Goal: Contribute content: Contribute content

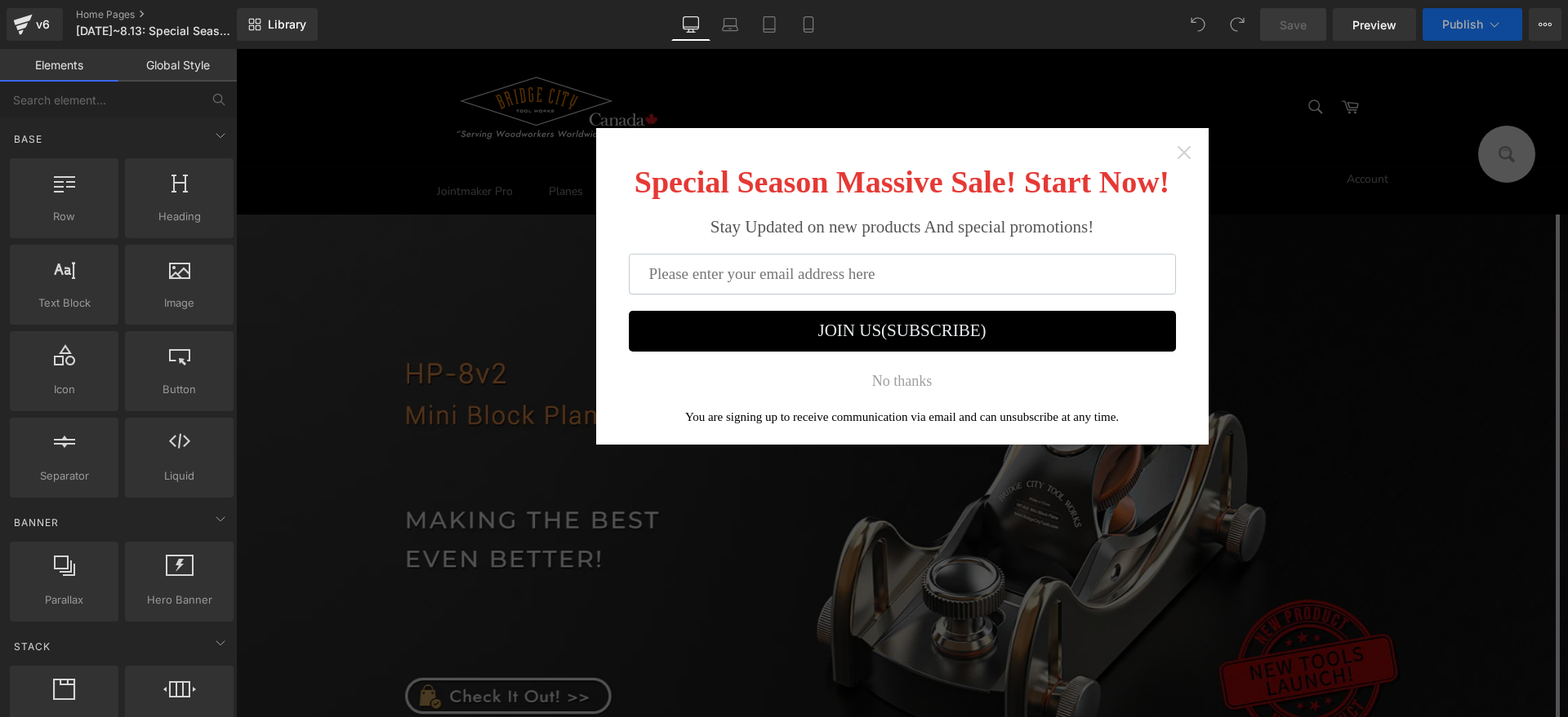
click at [1176, 150] on icon "Close widget" at bounding box center [1183, 153] width 16 height 16
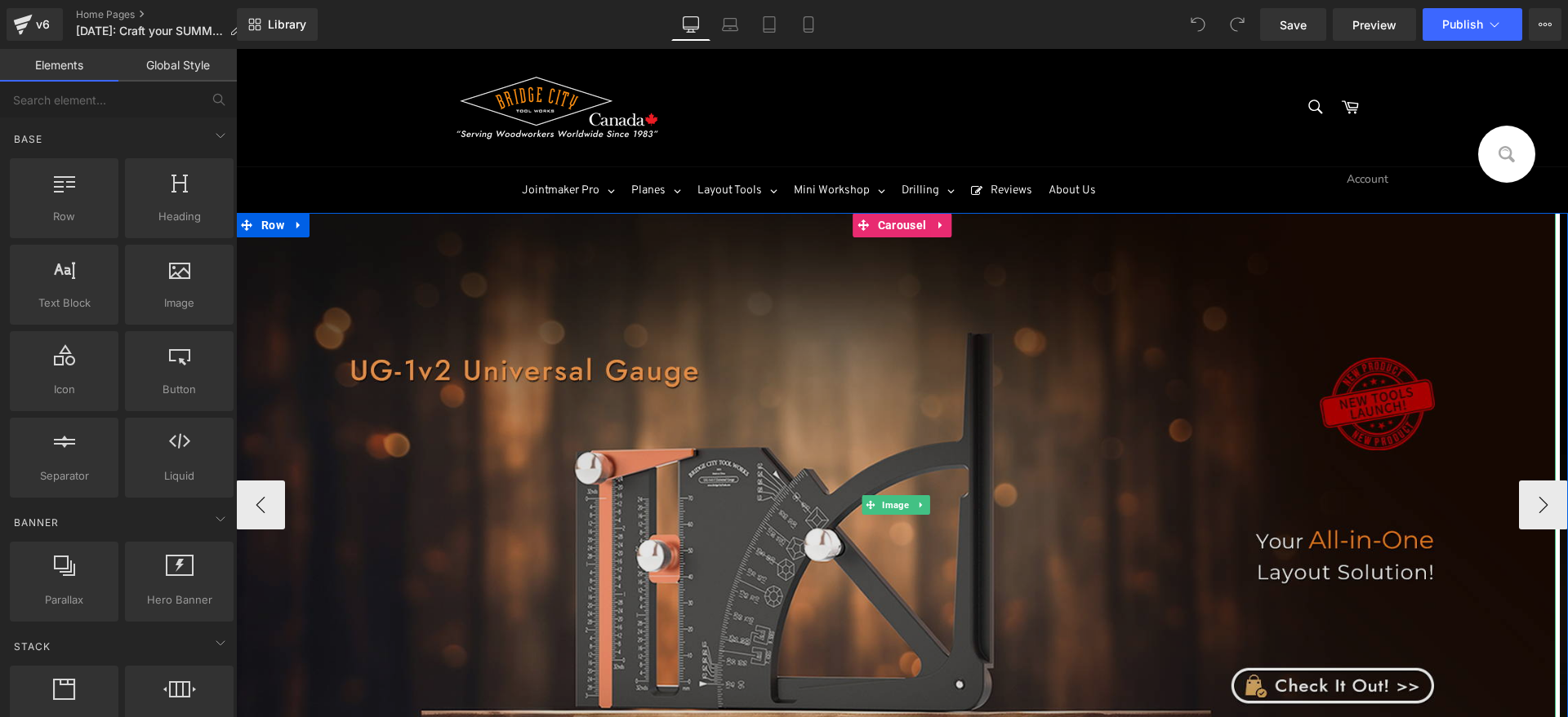
drag, startPoint x: 671, startPoint y: 429, endPoint x: 686, endPoint y: 427, distance: 15.1
click at [671, 429] on img at bounding box center [895, 504] width 1320 height 584
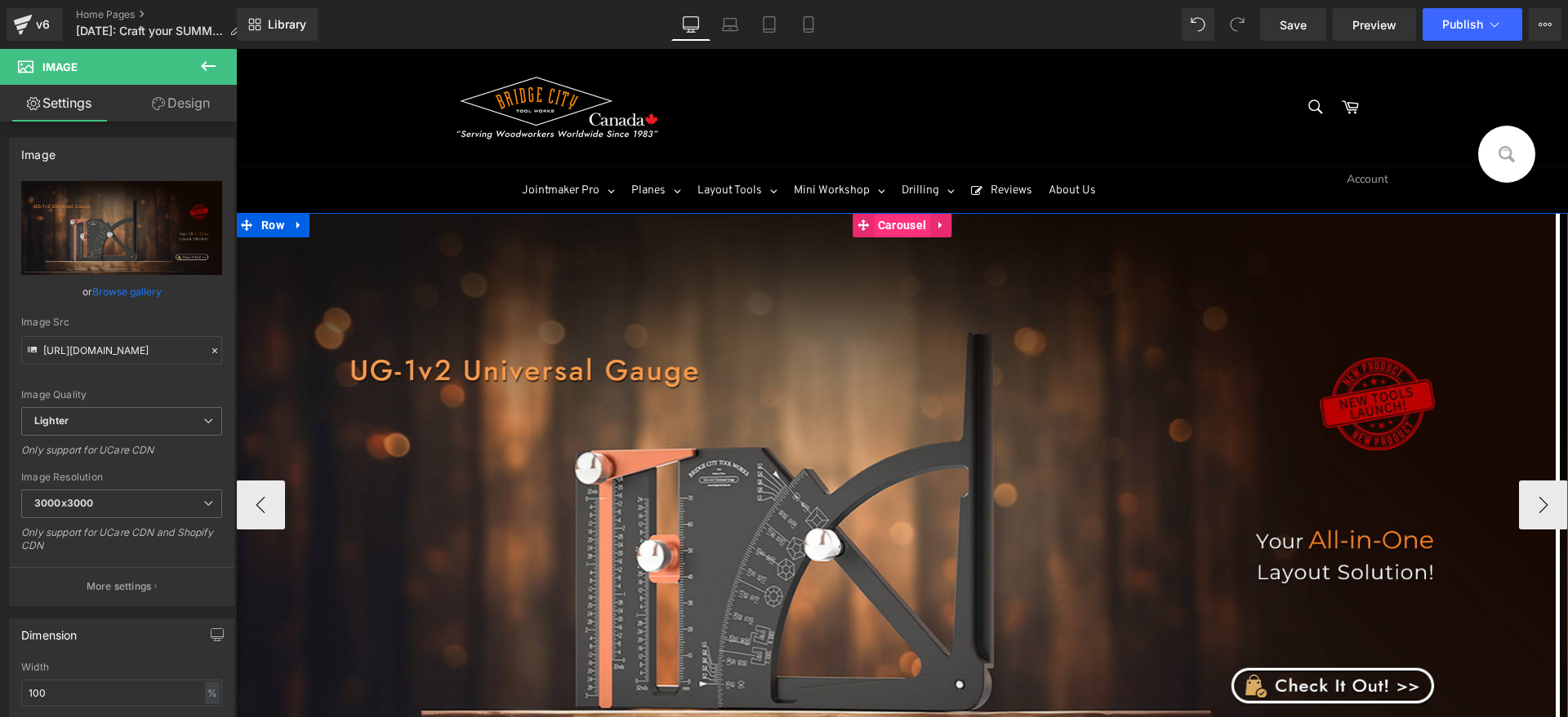
click at [890, 229] on span "Carousel" at bounding box center [902, 224] width 56 height 24
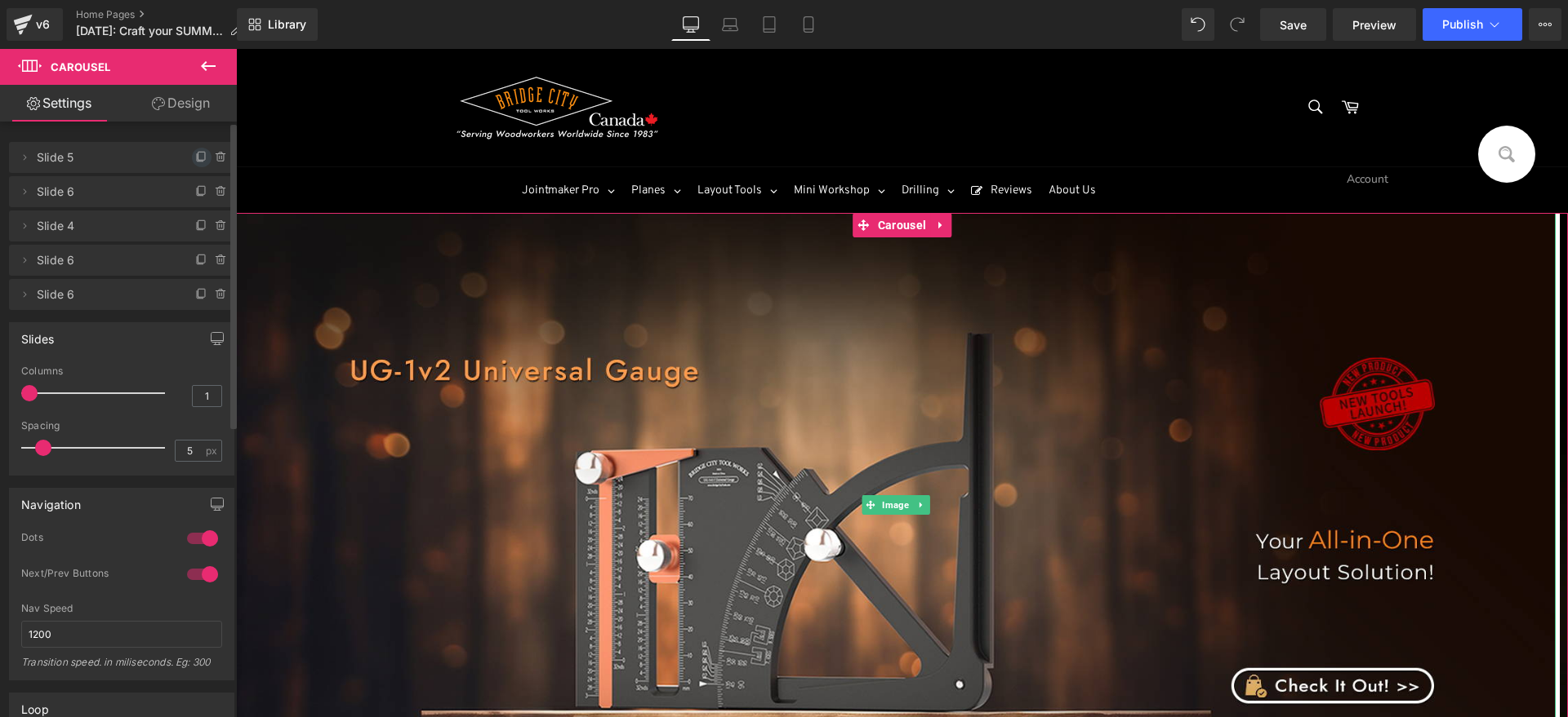
click at [195, 157] on icon at bounding box center [202, 158] width 14 height 14
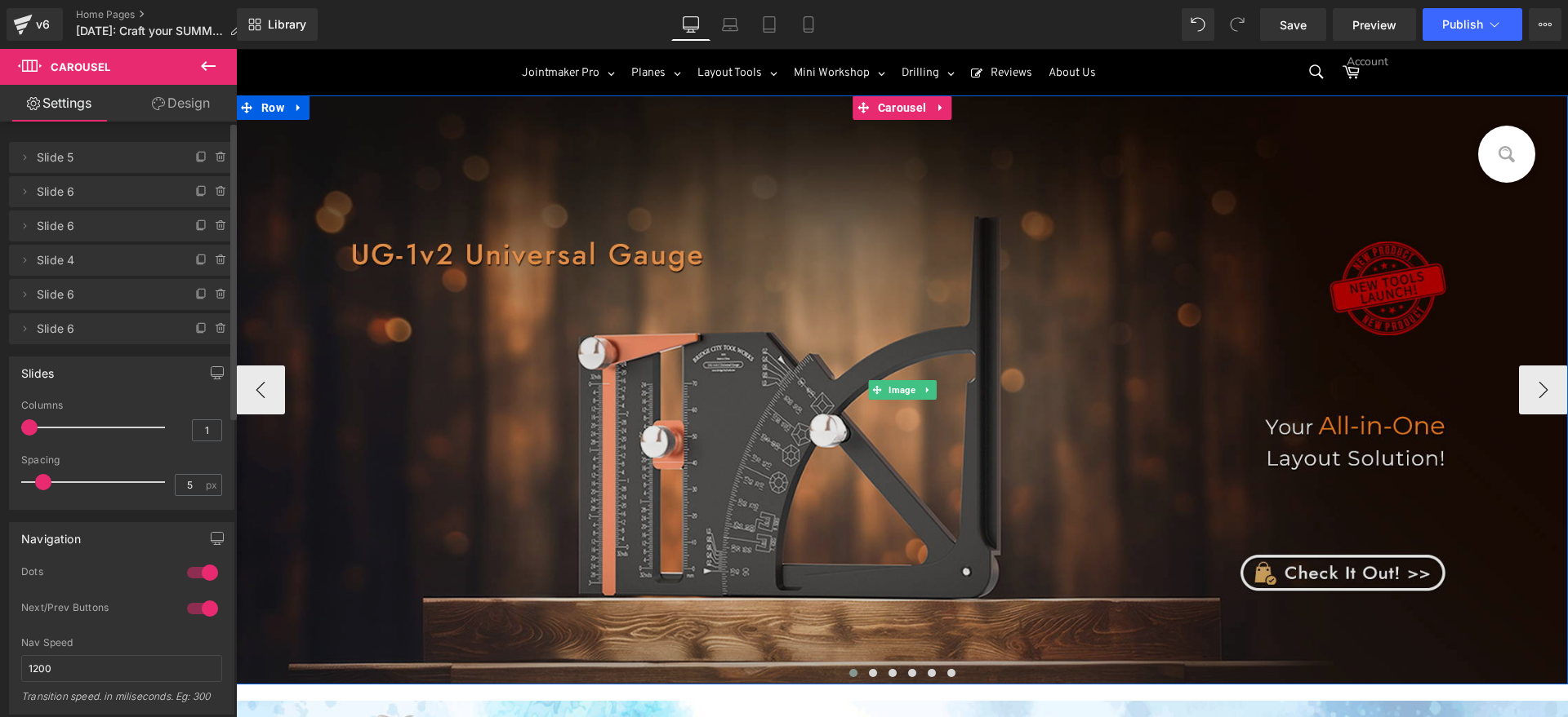
scroll to position [204, 0]
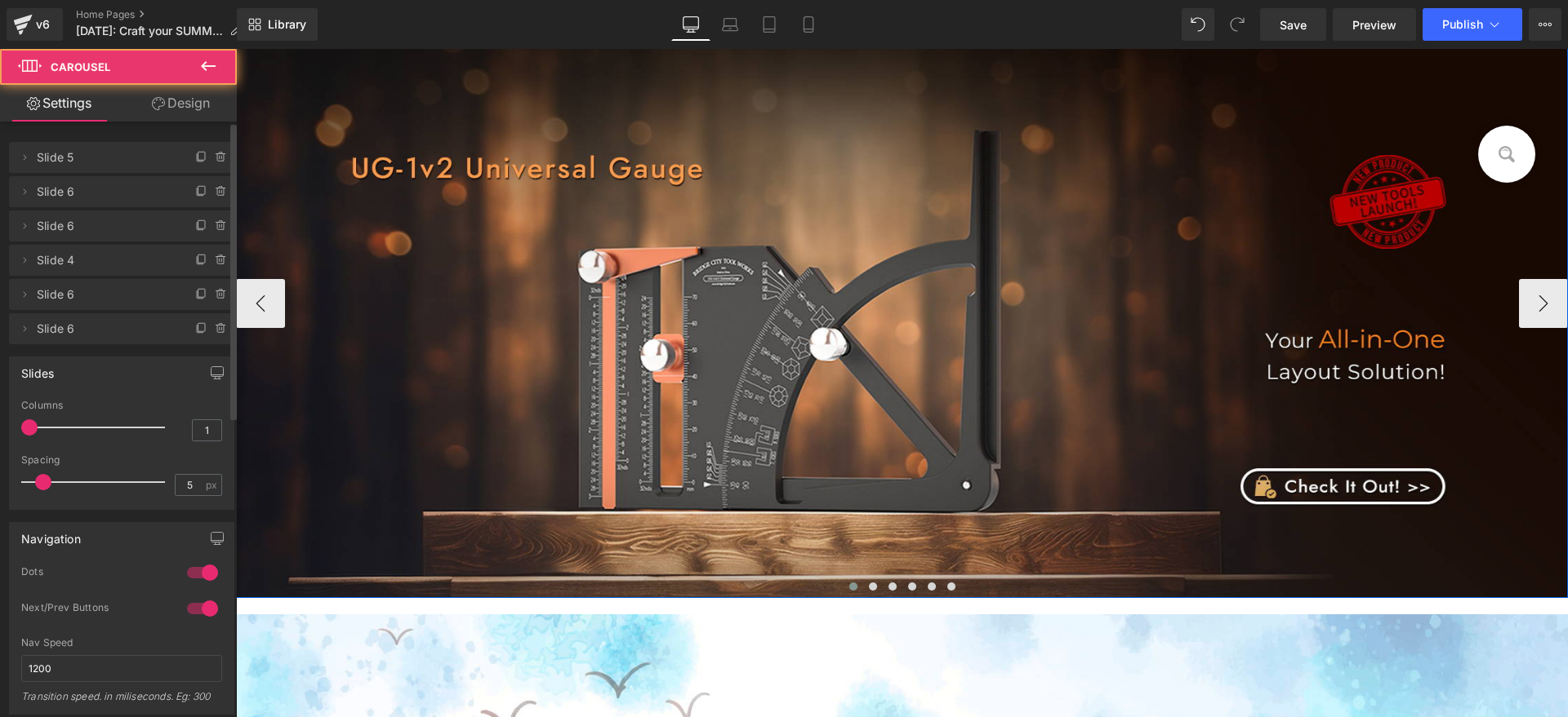
click at [849, 585] on span at bounding box center [853, 587] width 8 height 8
click at [869, 585] on span at bounding box center [873, 587] width 8 height 8
click at [844, 586] on button at bounding box center [854, 587] width 19 height 16
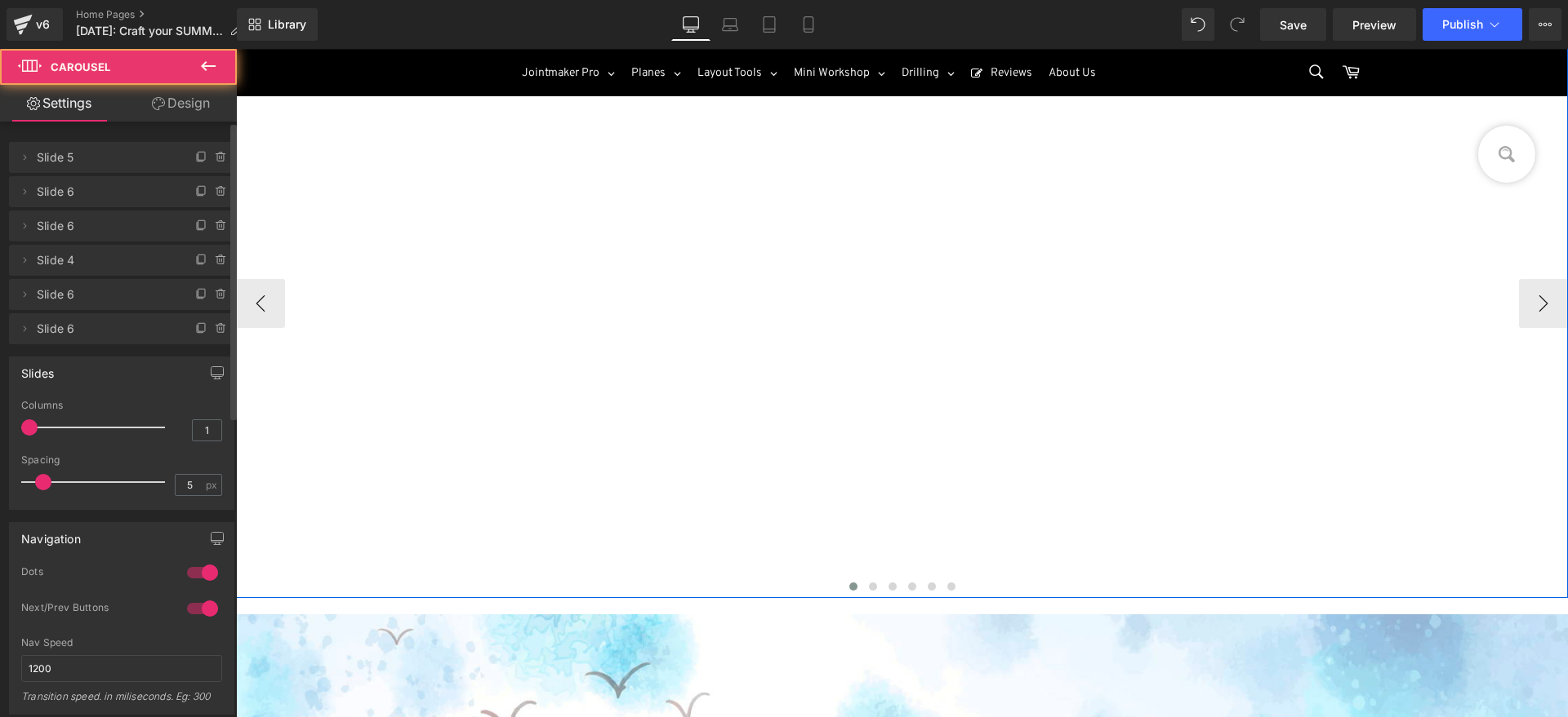
click at [849, 586] on span at bounding box center [853, 587] width 8 height 8
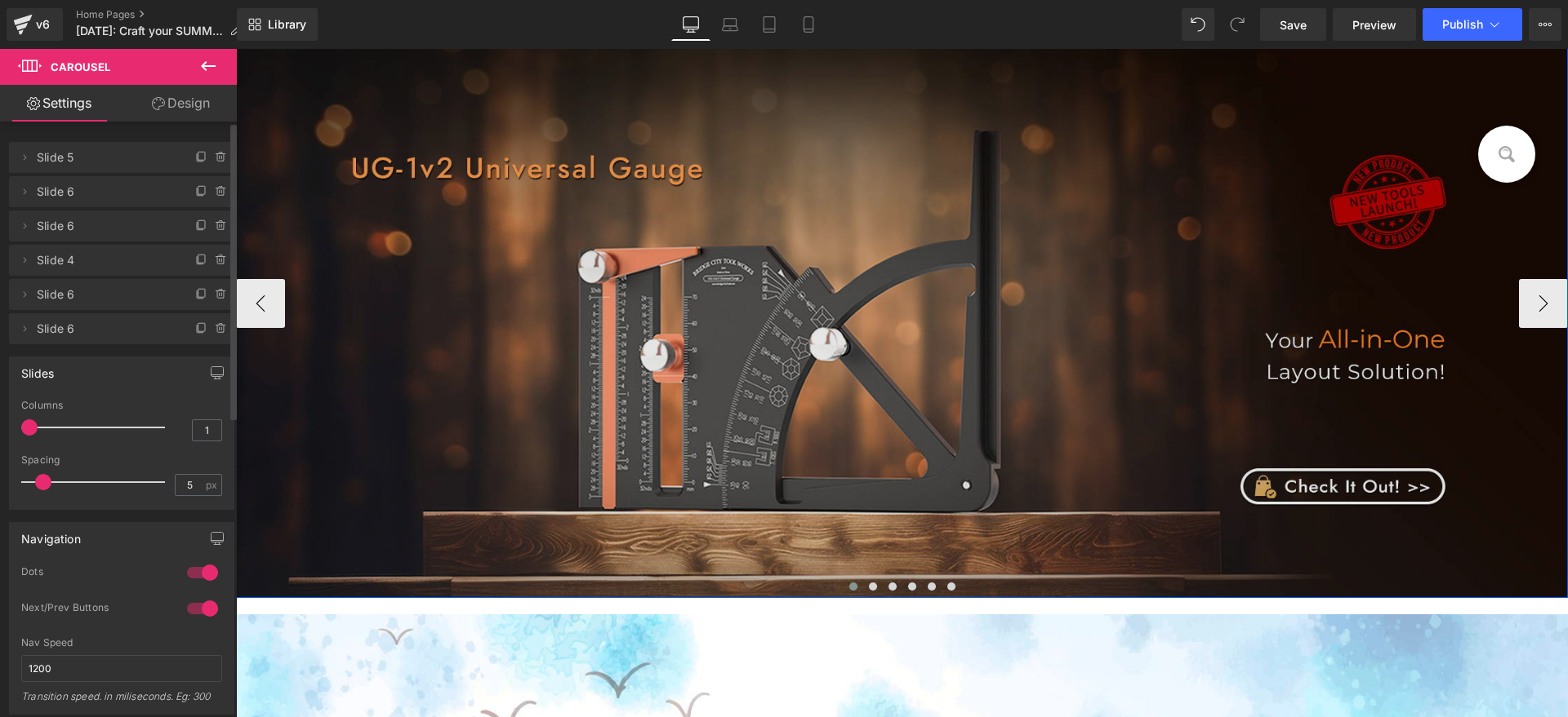
click at [918, 341] on img at bounding box center [902, 303] width 1332 height 589
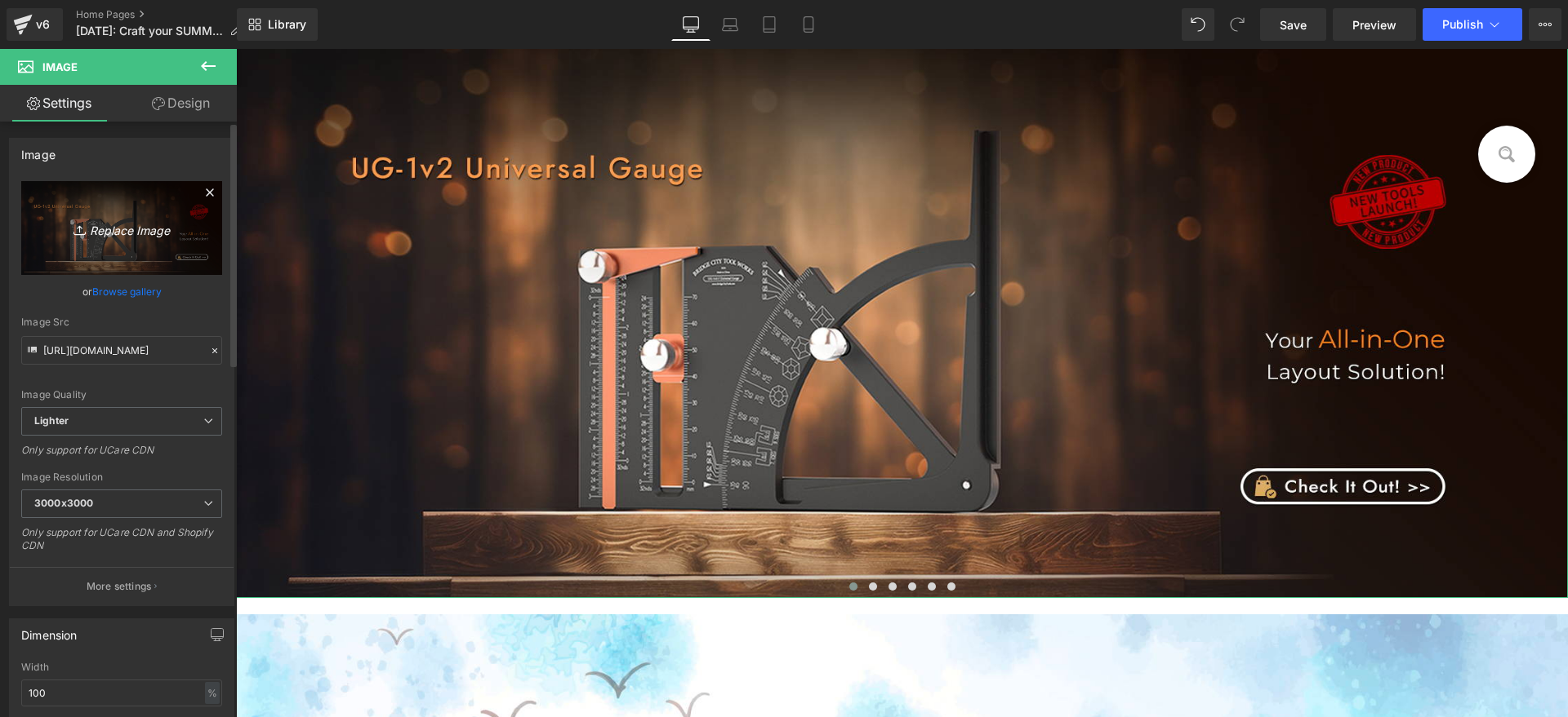
click at [140, 215] on link "Replace Image" at bounding box center [122, 228] width 201 height 94
type input "C:\fakepath\hp-8v2.jpg"
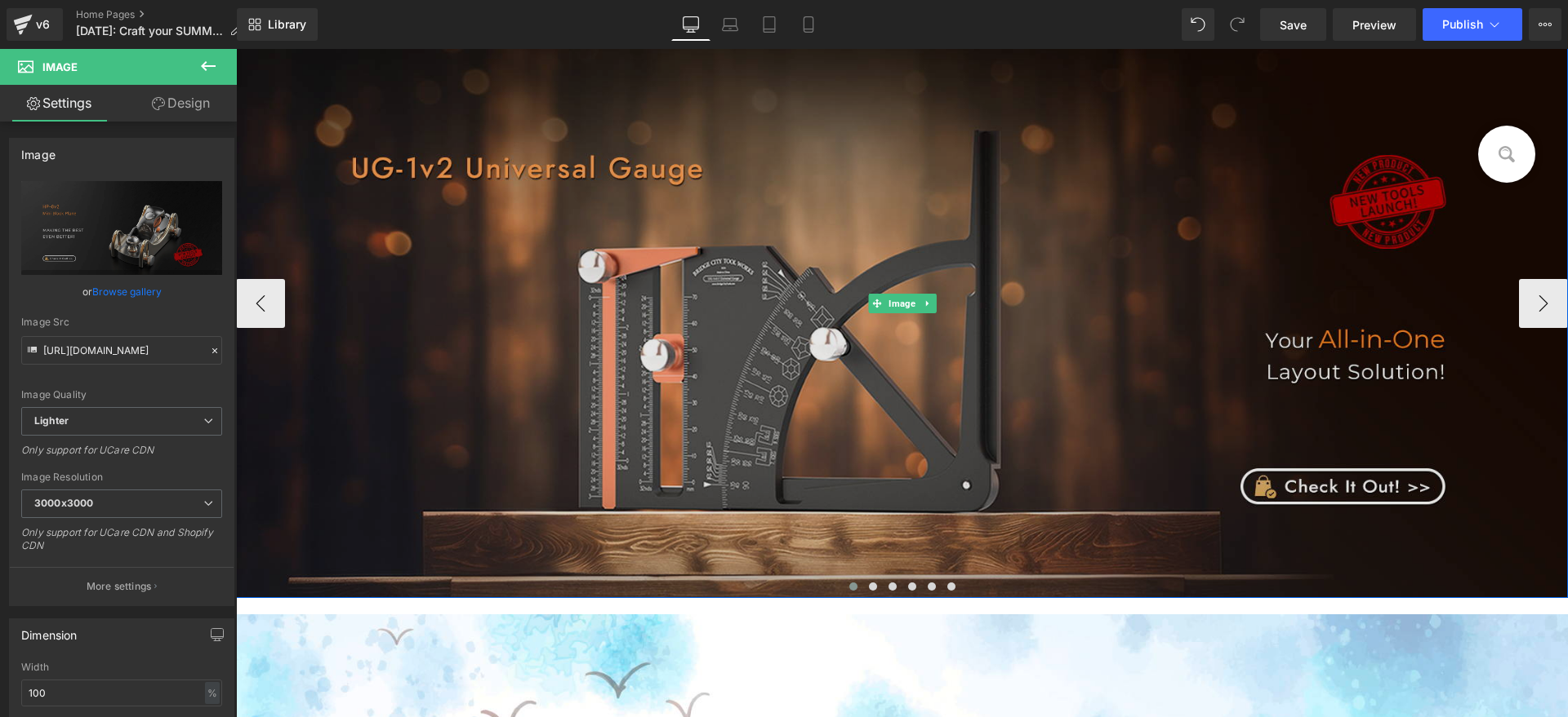
type input "https://ucarecdn.com/a8dd8e80-5671-46fa-a638-13e627ff6998/-/format/auto/-/previ…"
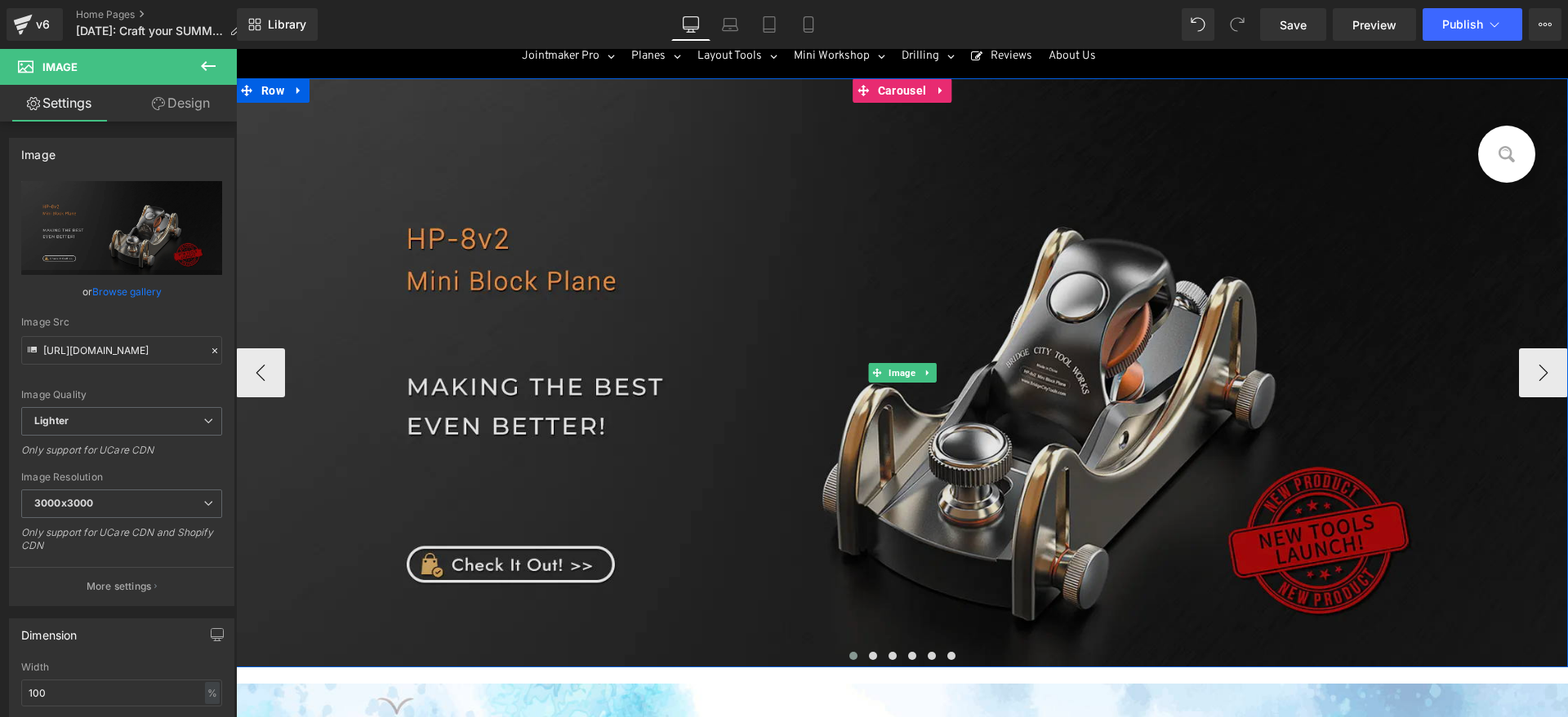
scroll to position [102, 0]
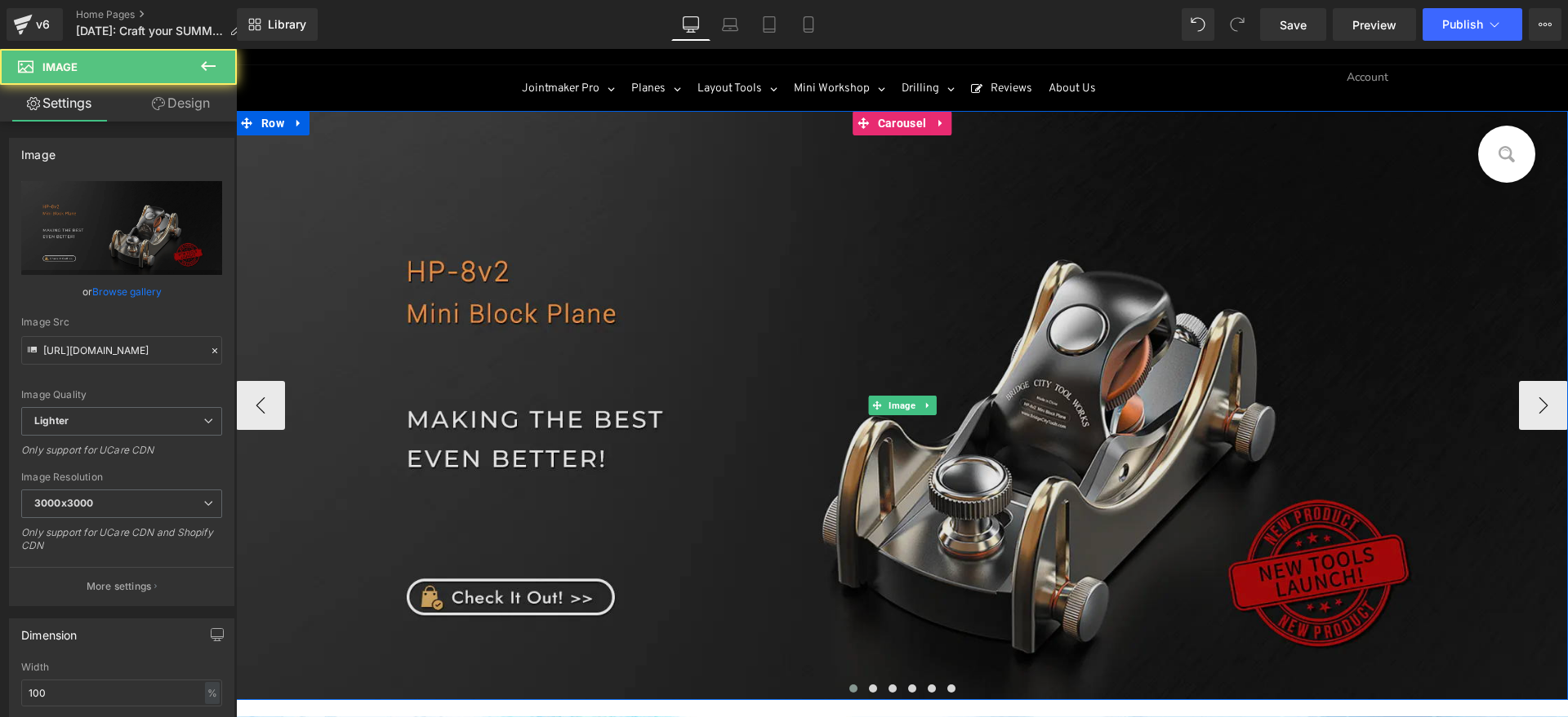
drag, startPoint x: 773, startPoint y: 308, endPoint x: 747, endPoint y: 312, distance: 26.3
click at [773, 308] on img at bounding box center [902, 406] width 1332 height 589
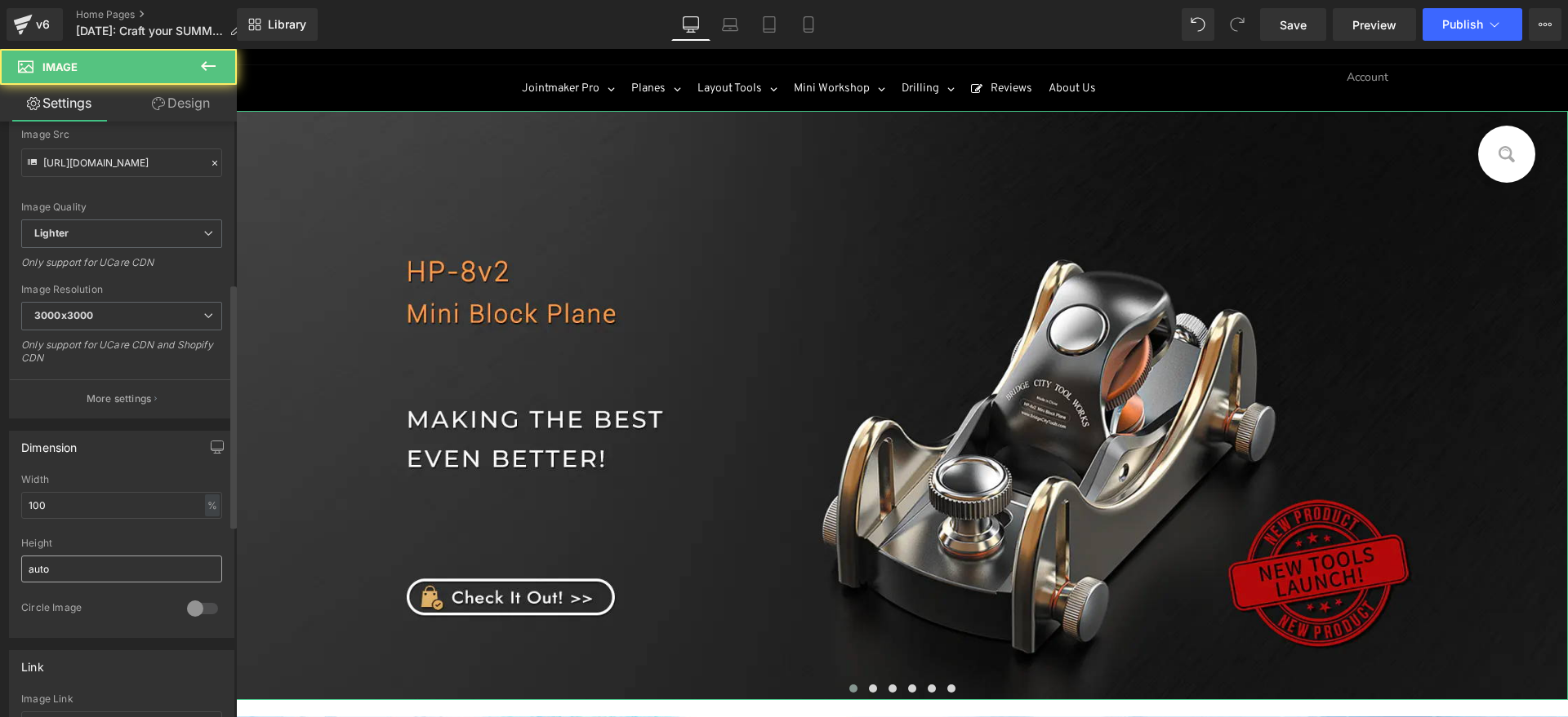
scroll to position [408, 0]
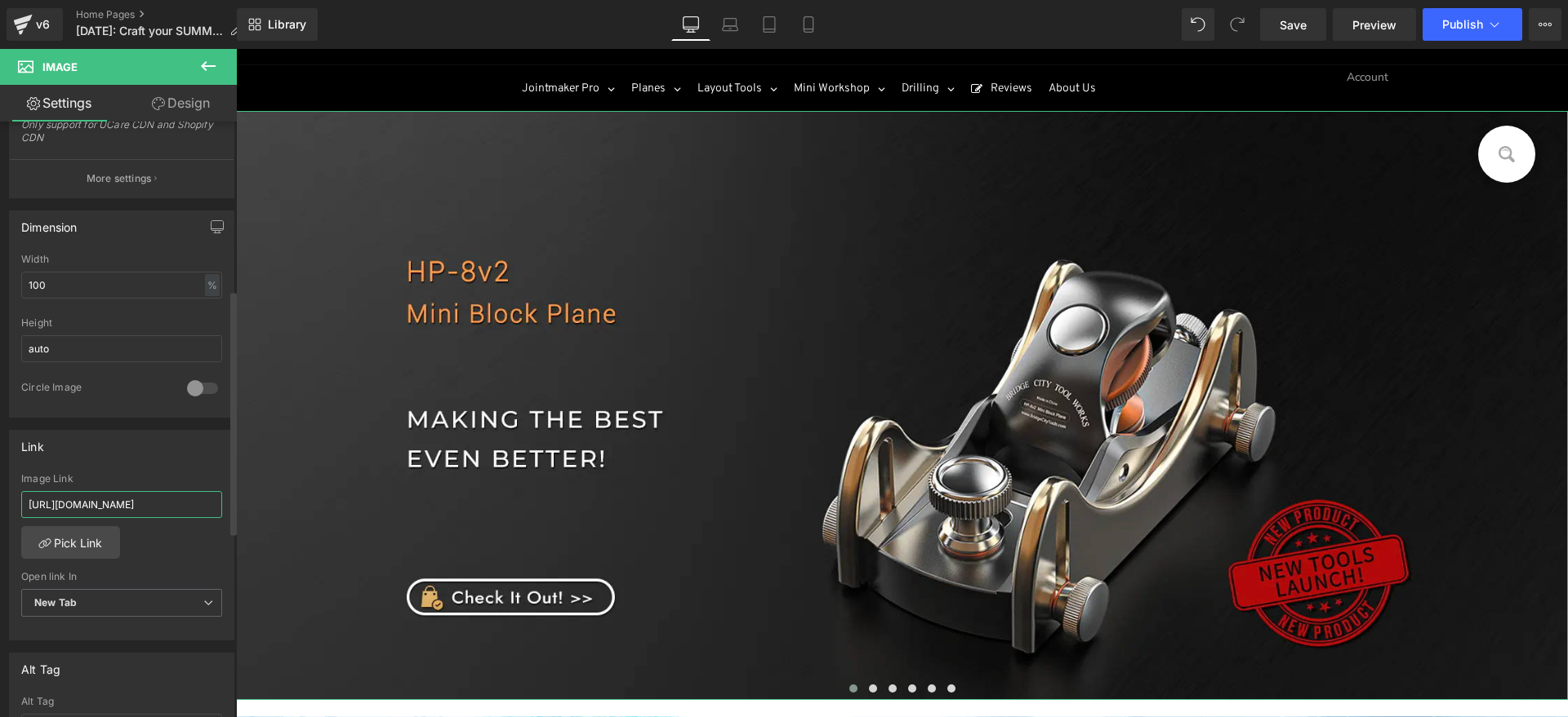
click at [140, 505] on input "https://bridgecitytools.ca/products/ug-1v2-universal-gauge" at bounding box center [122, 505] width 201 height 27
drag, startPoint x: 149, startPoint y: 507, endPoint x: 224, endPoint y: 498, distance: 75.5
click at [224, 498] on div "https://bridgecitytools.ca/products/ug-1v2-universal-gauge Image Link https://b…" at bounding box center [121, 557] width 223 height 167
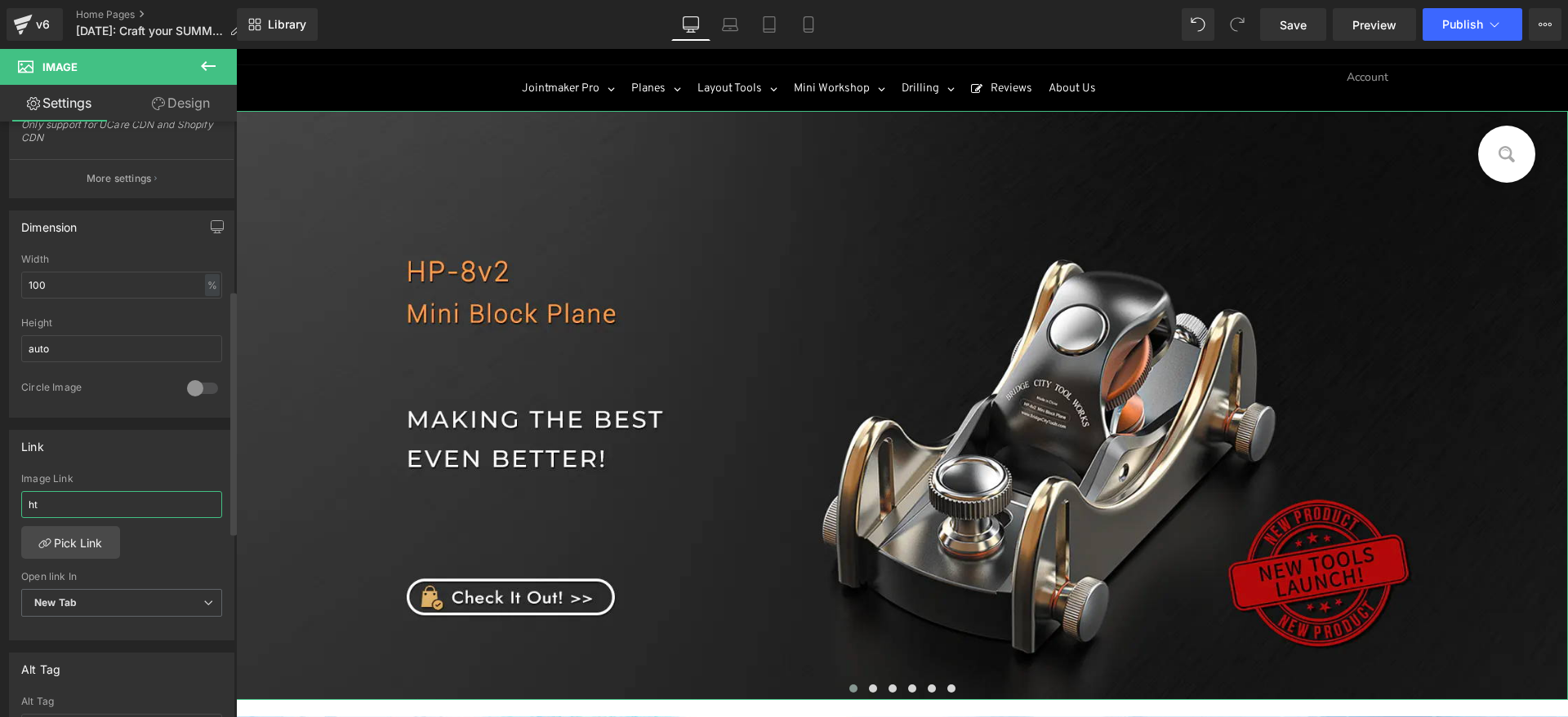
type input "h"
type input "https://bridgecitytools.ca/products/hp-8v2-mini-block-plane"
click at [160, 453] on div "Link" at bounding box center [121, 446] width 223 height 31
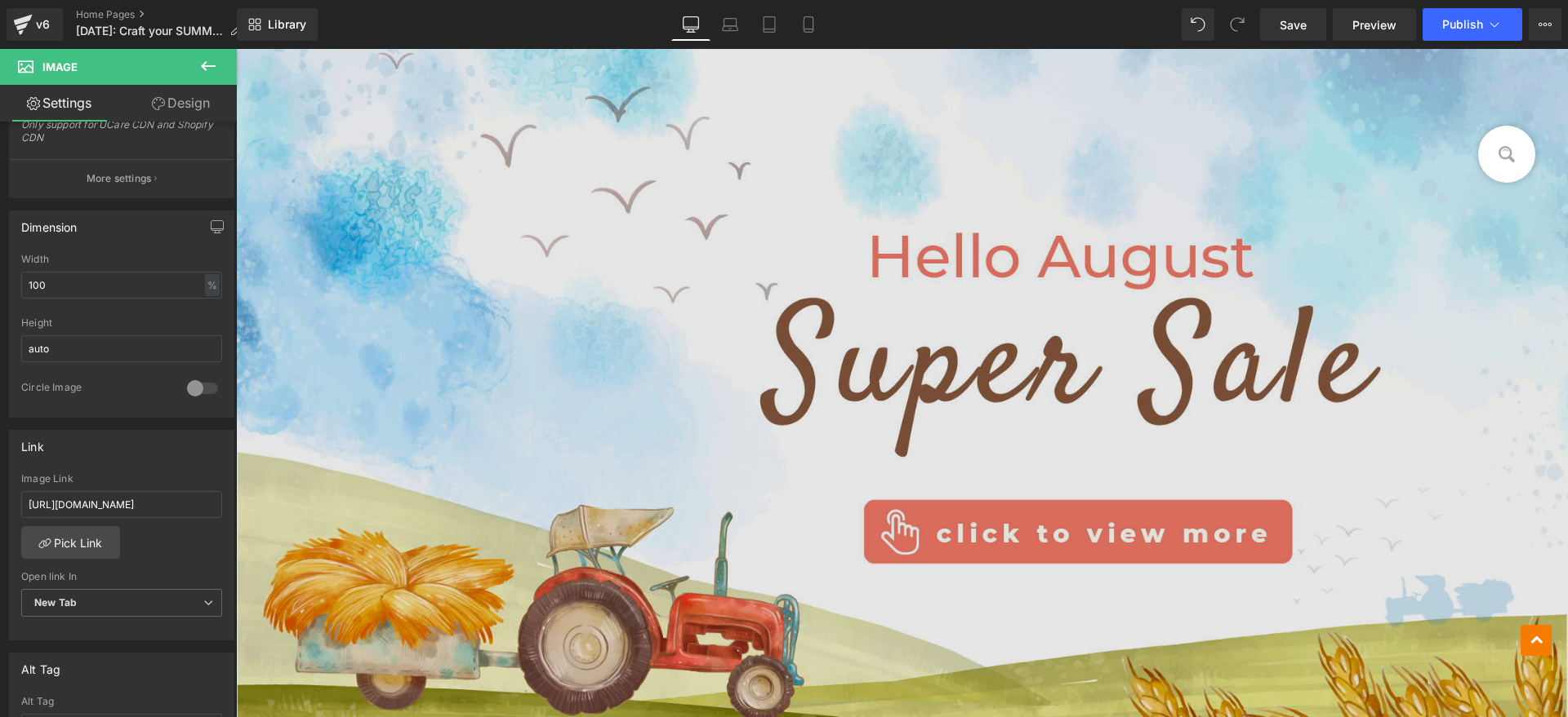
scroll to position [817, 0]
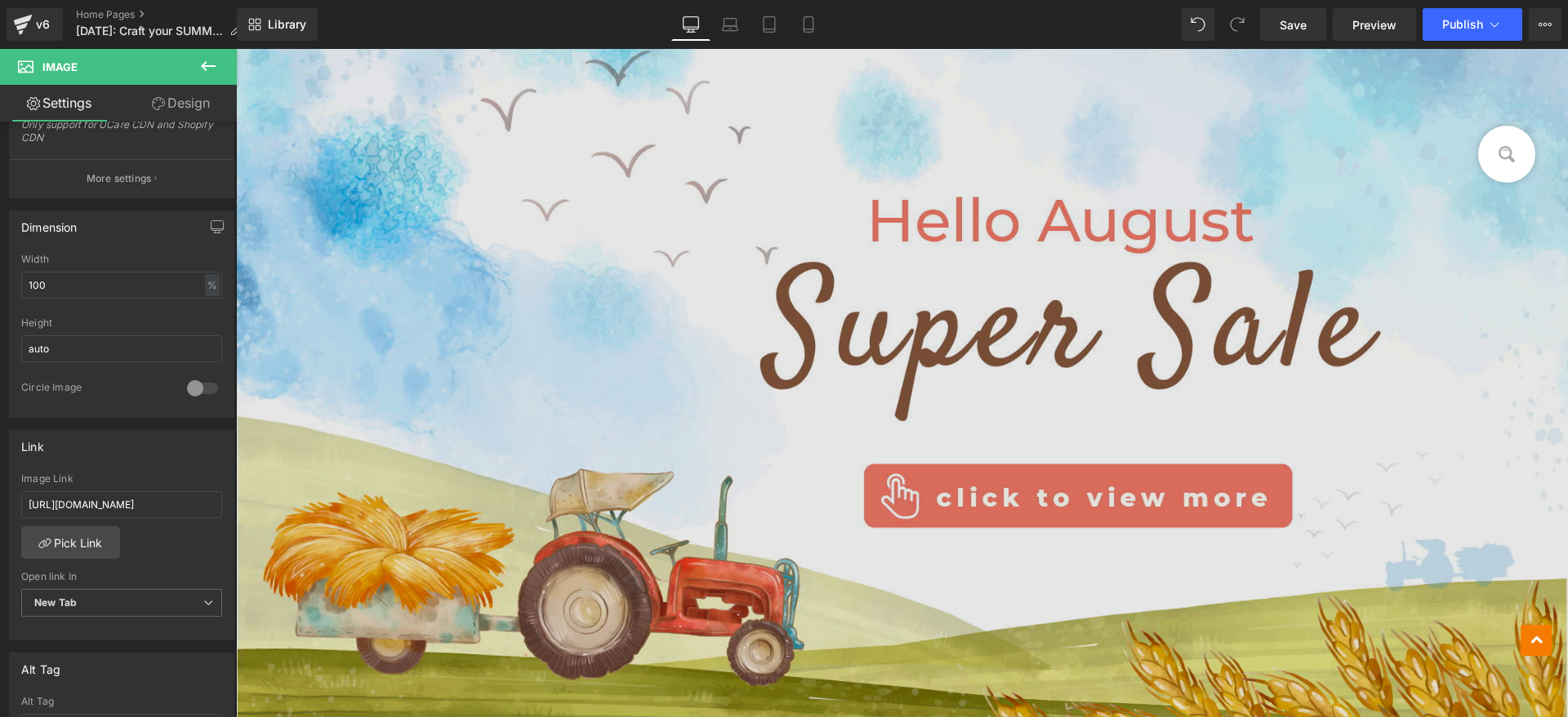
click at [726, 286] on img at bounding box center [902, 392] width 1332 height 780
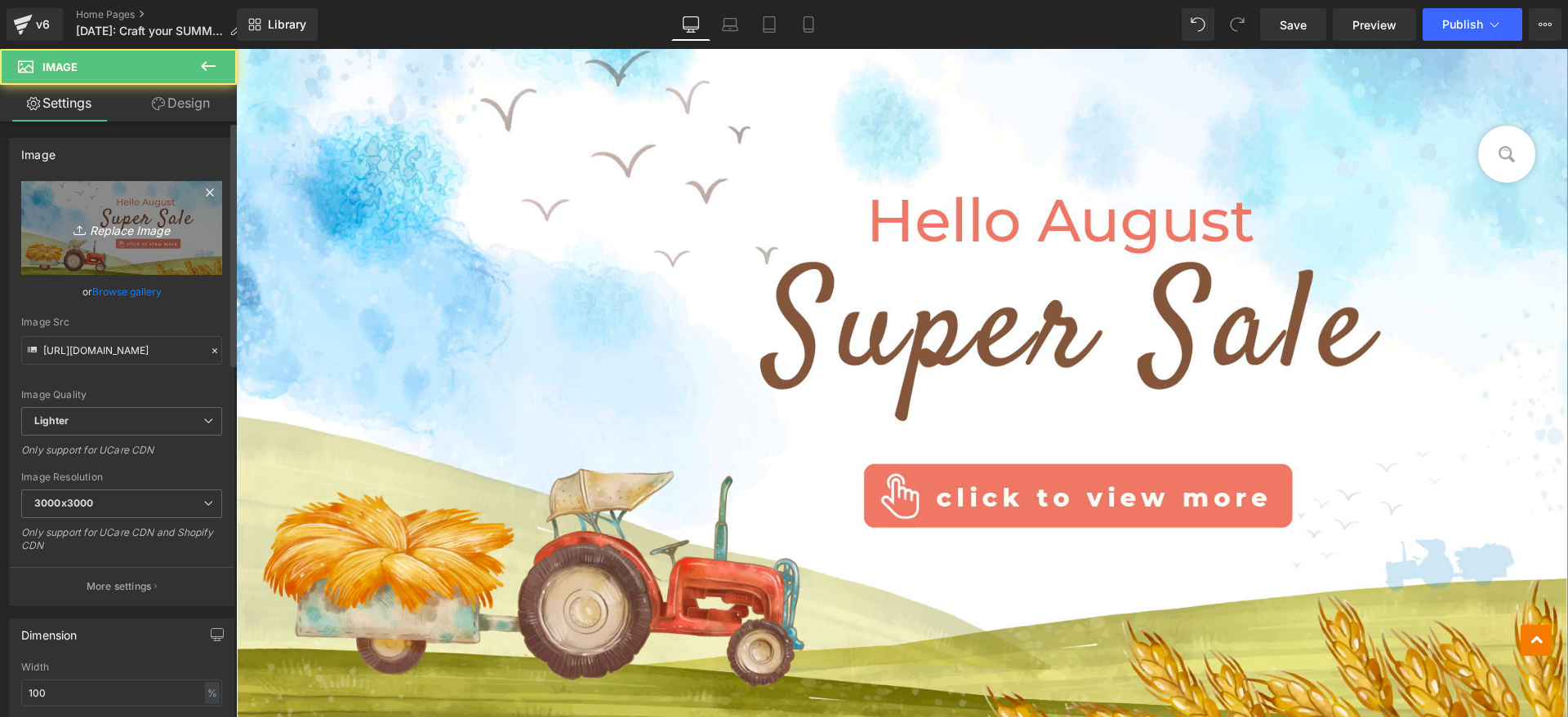
click at [131, 241] on link "Replace Image" at bounding box center [122, 228] width 201 height 94
type input "C:\fakepath\7f07a0a576f3979cf27efc73a683a310.JPG"
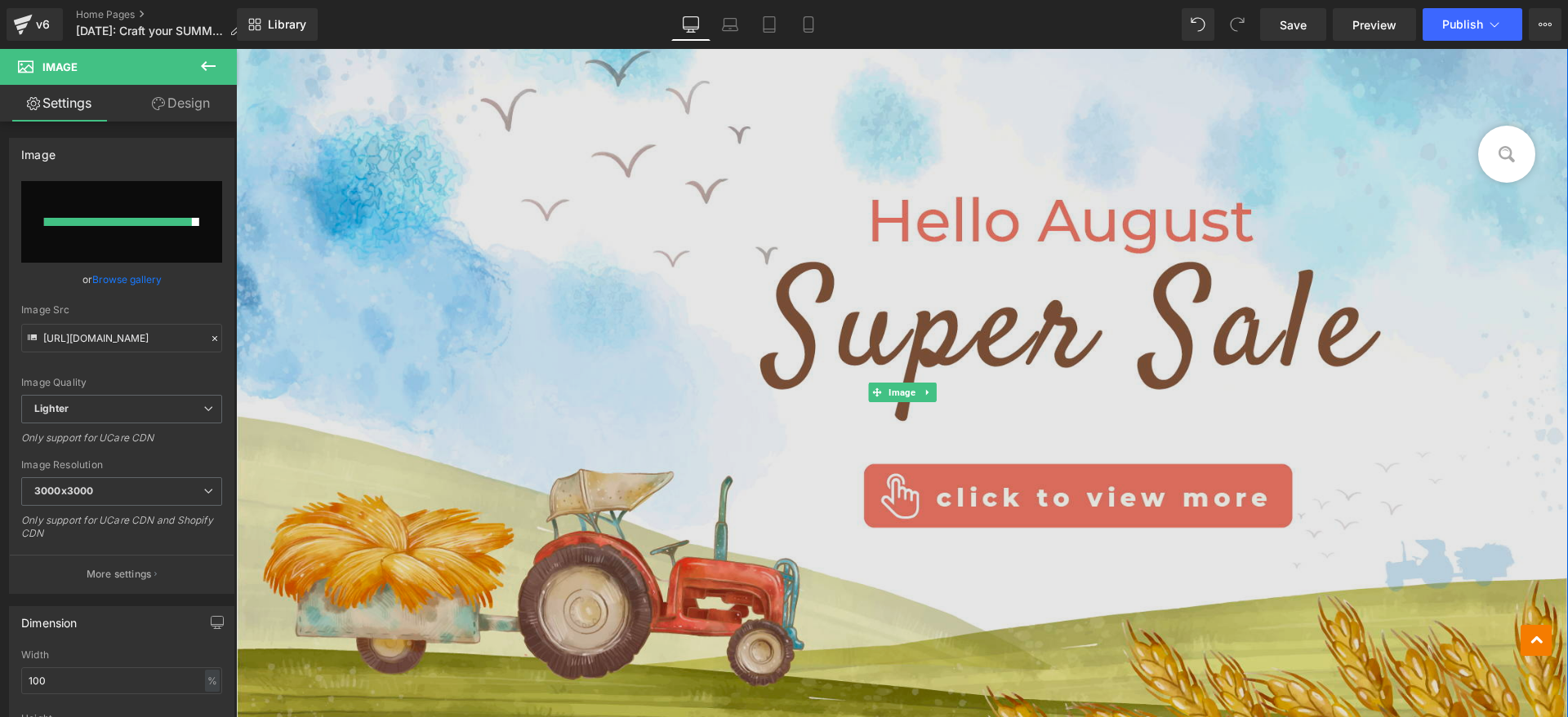
click at [425, 314] on img at bounding box center [902, 392] width 1332 height 780
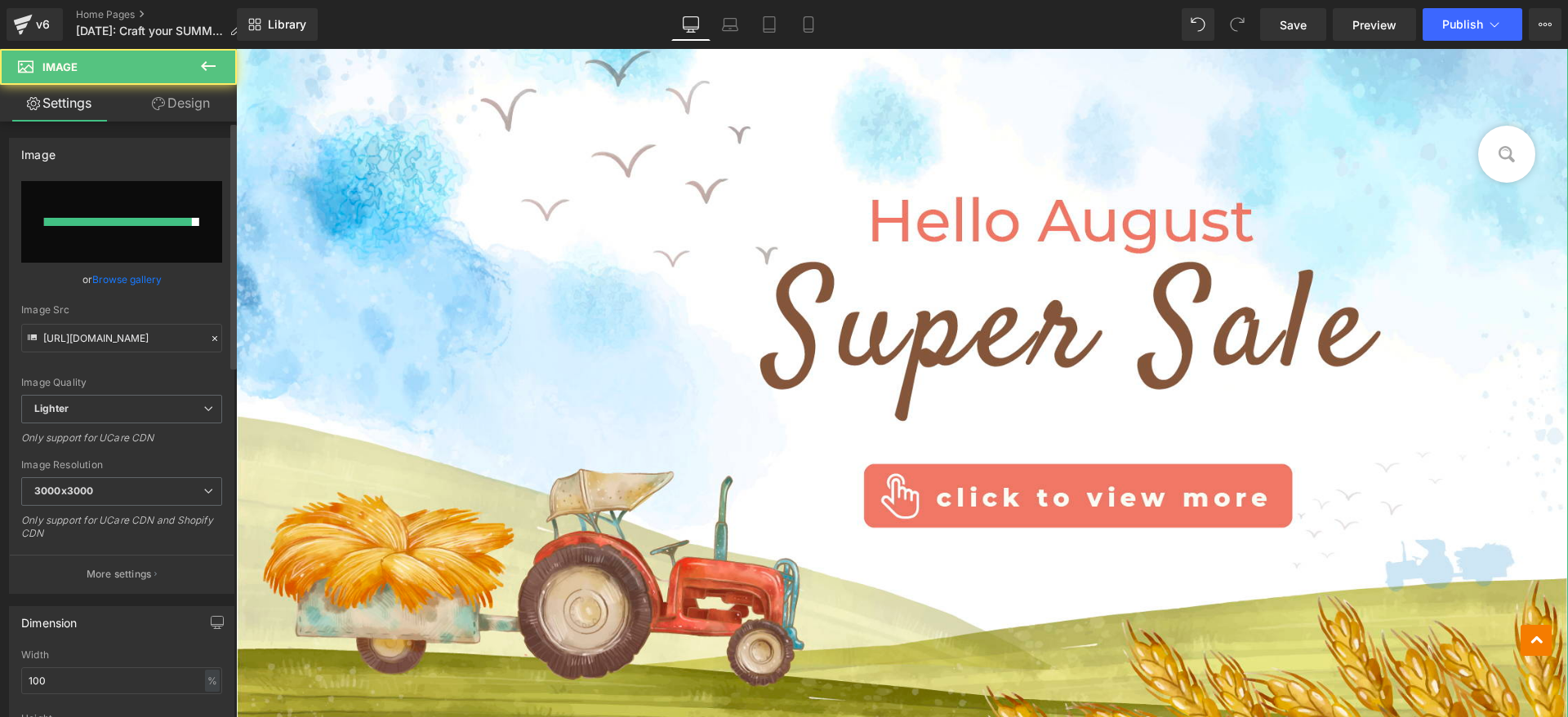
click at [85, 227] on input "file" at bounding box center [122, 222] width 201 height 81
type input "C:\fakepath\7f07a0a576f3979cf27efc73a683a310.JPG"
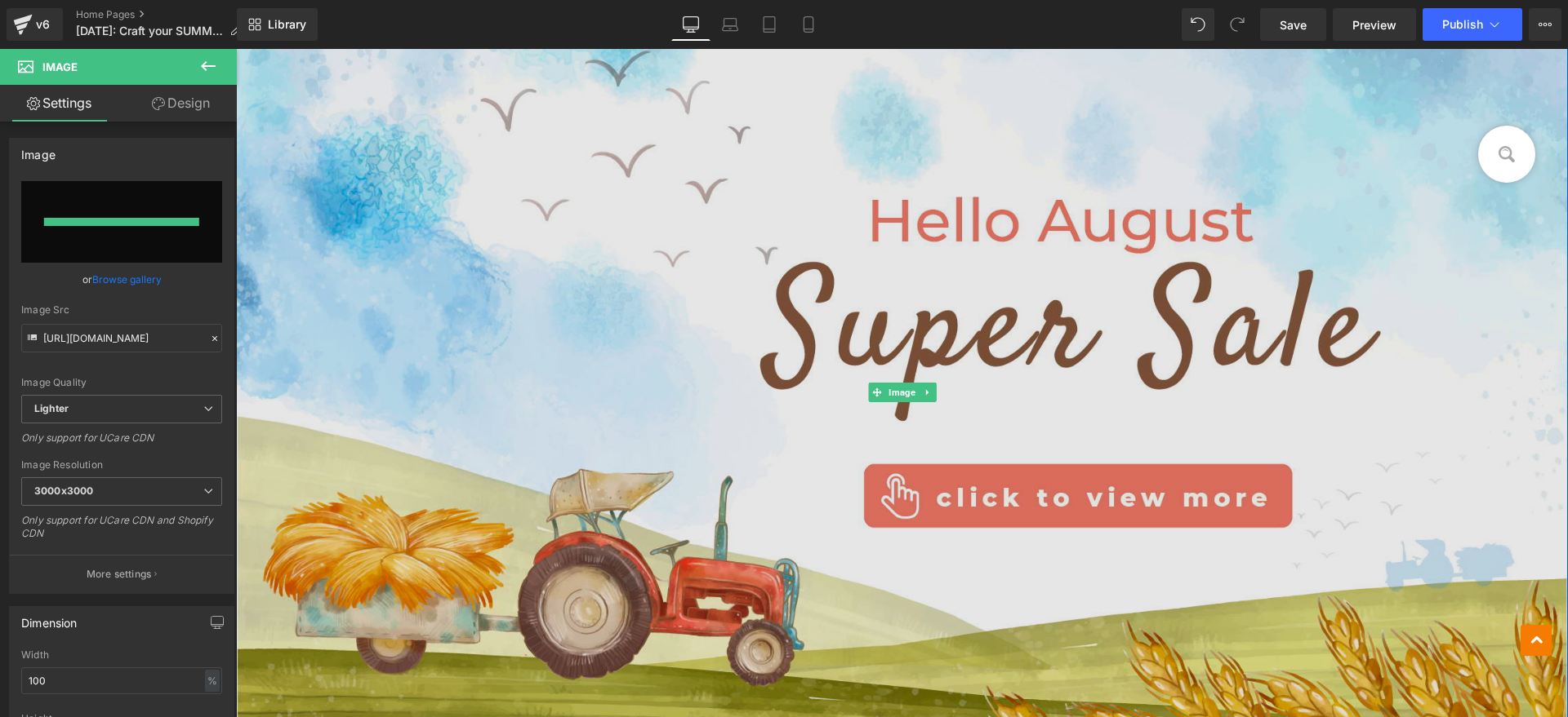
type input "https://ucarecdn.com/3d037d54-3b85-482c-9bfd-45f225ce7545/-/format/auto/-/previ…"
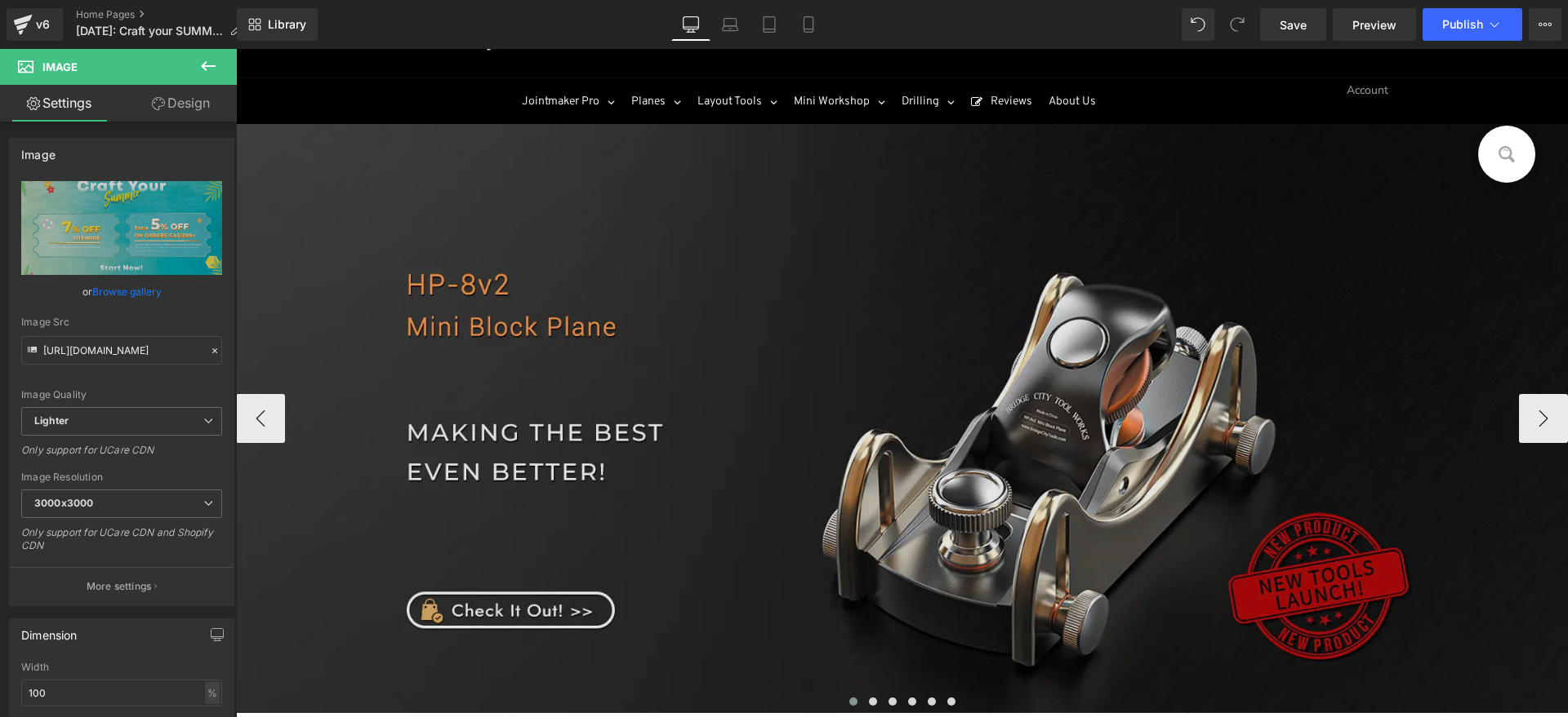
scroll to position [0, 0]
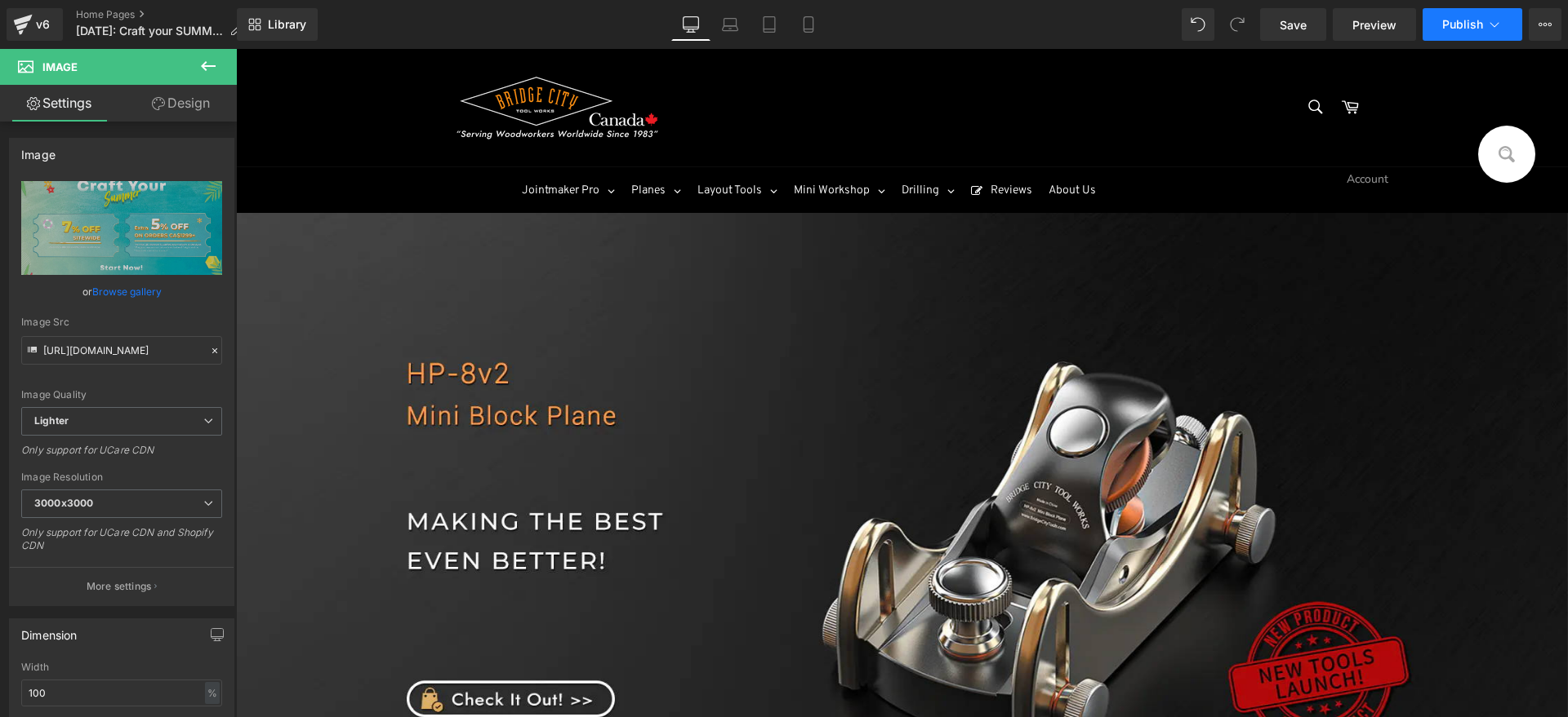
click at [1470, 23] on span "Publish" at bounding box center [1463, 25] width 41 height 14
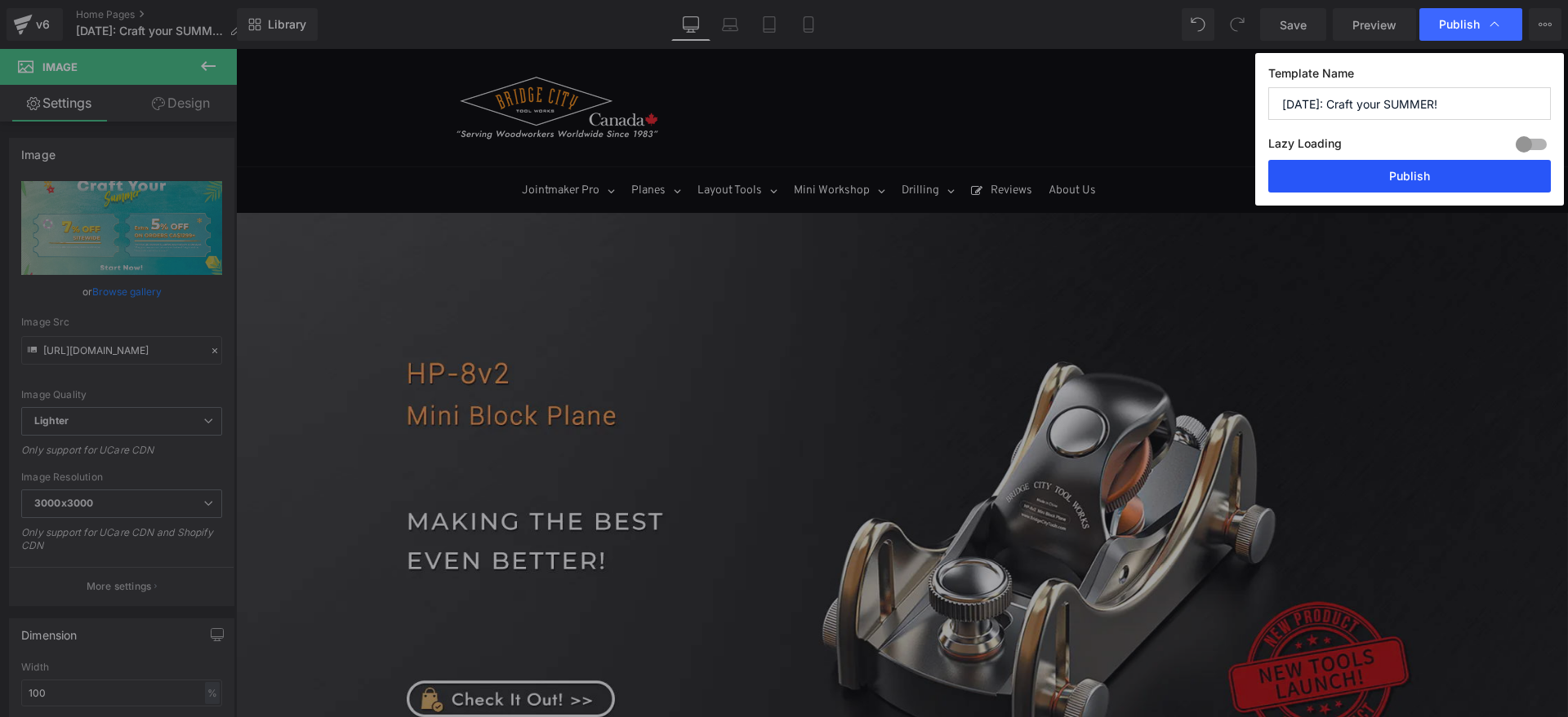
click at [1458, 161] on button "Publish" at bounding box center [1409, 177] width 282 height 33
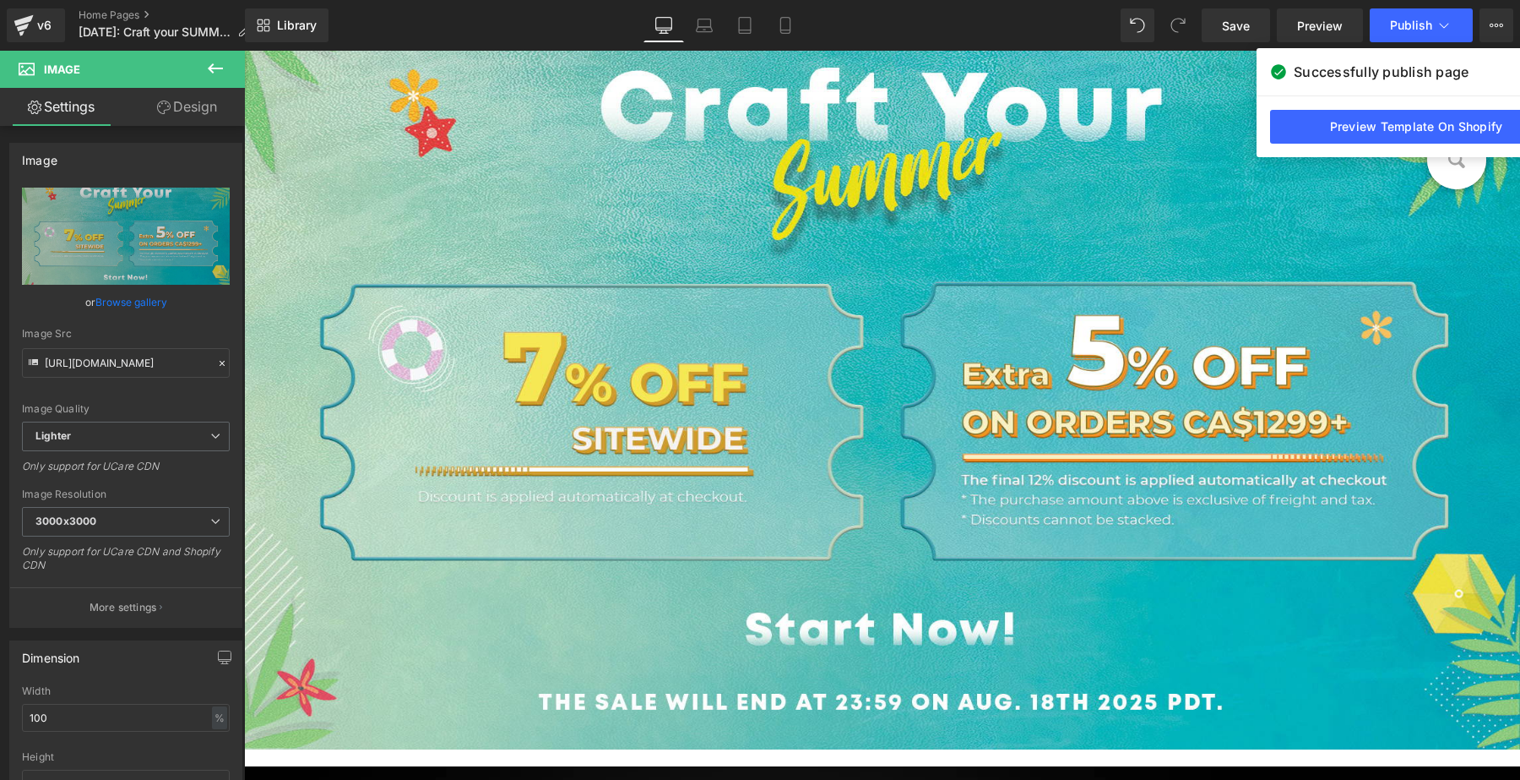
scroll to position [800, 0]
